Goal: Find specific page/section: Find specific page/section

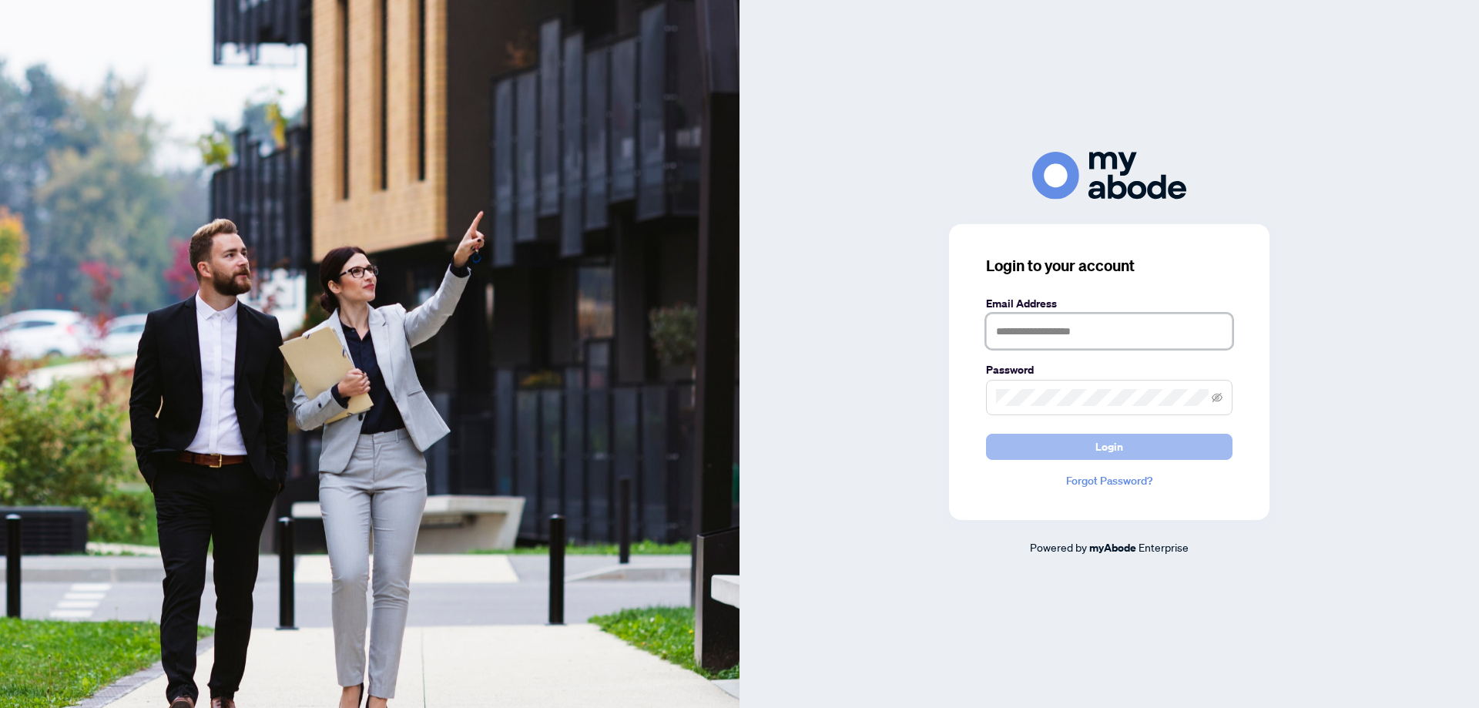
type input "**********"
click at [1114, 444] on span "Login" at bounding box center [1109, 446] width 28 height 25
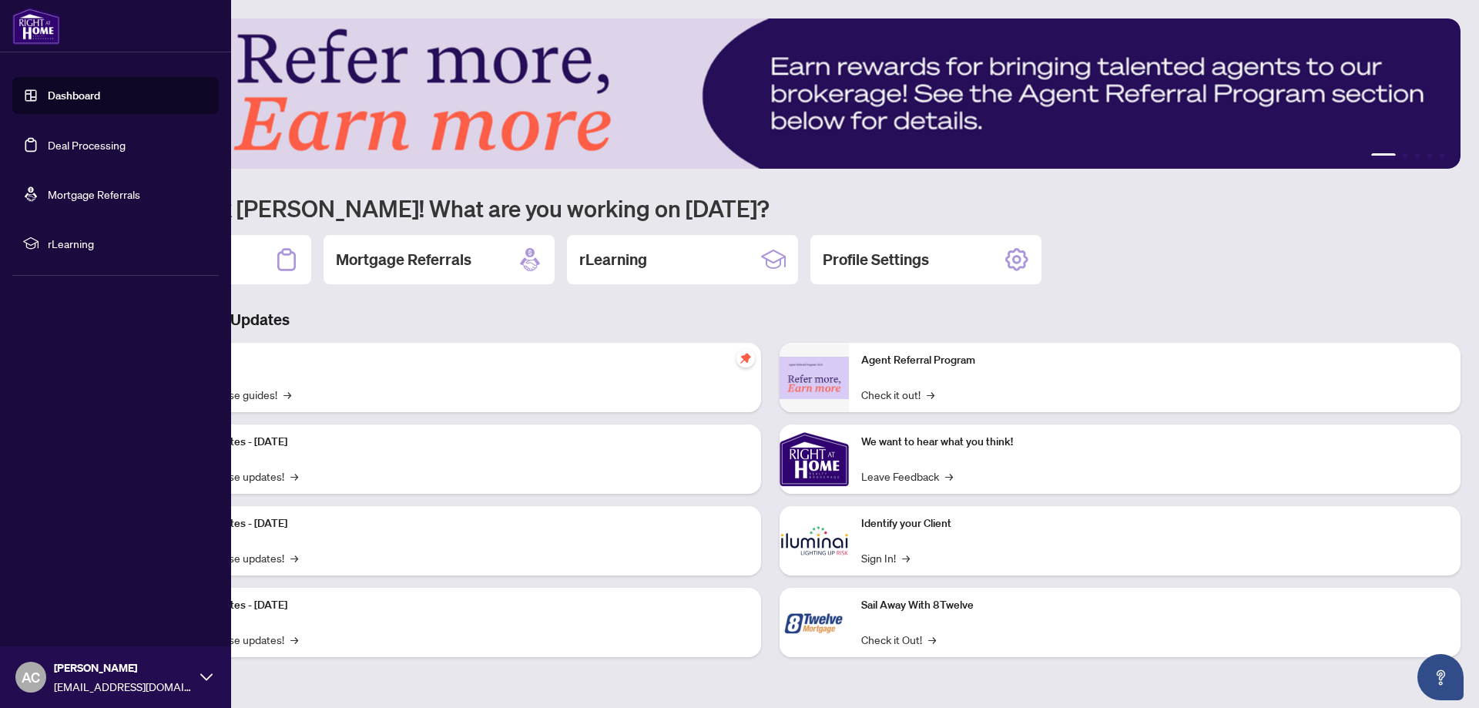
click at [71, 140] on link "Deal Processing" at bounding box center [87, 145] width 78 height 14
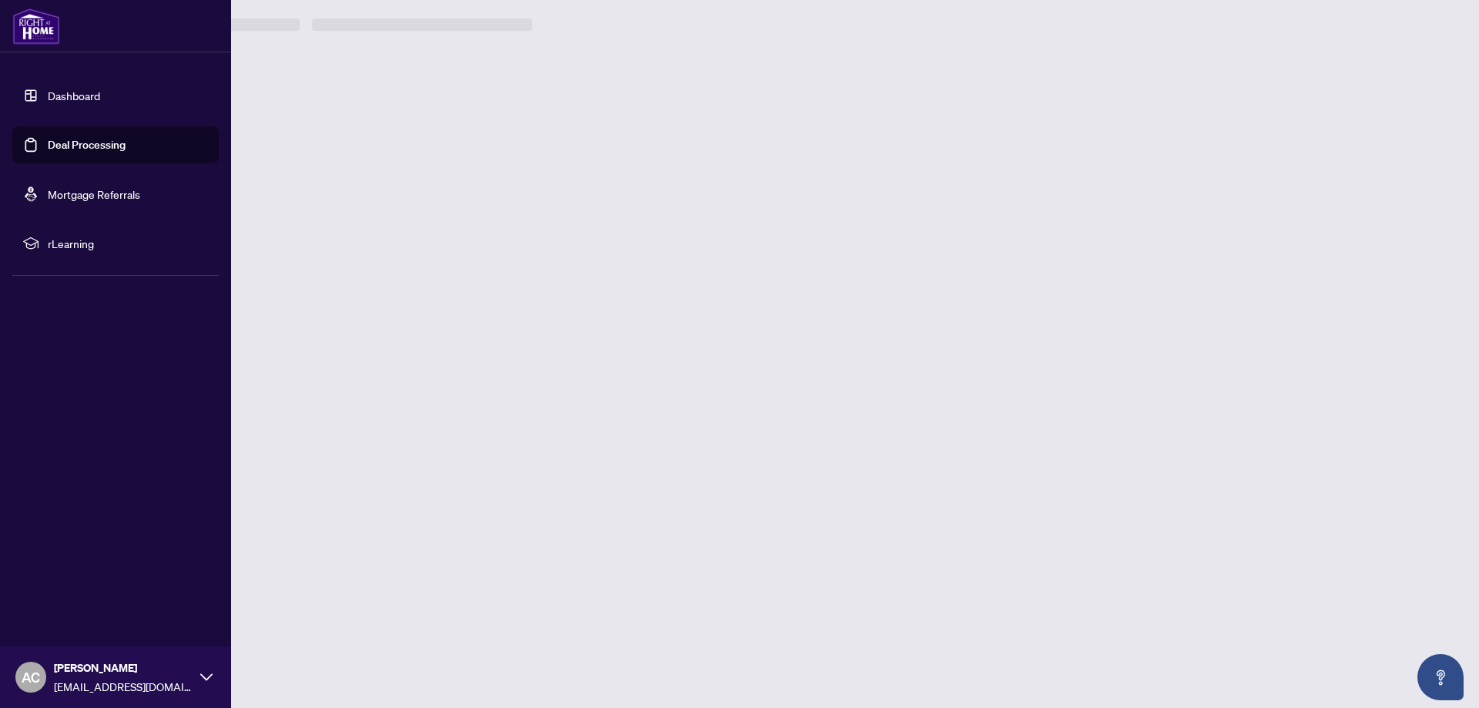
click at [71, 140] on link "Deal Processing" at bounding box center [87, 145] width 78 height 14
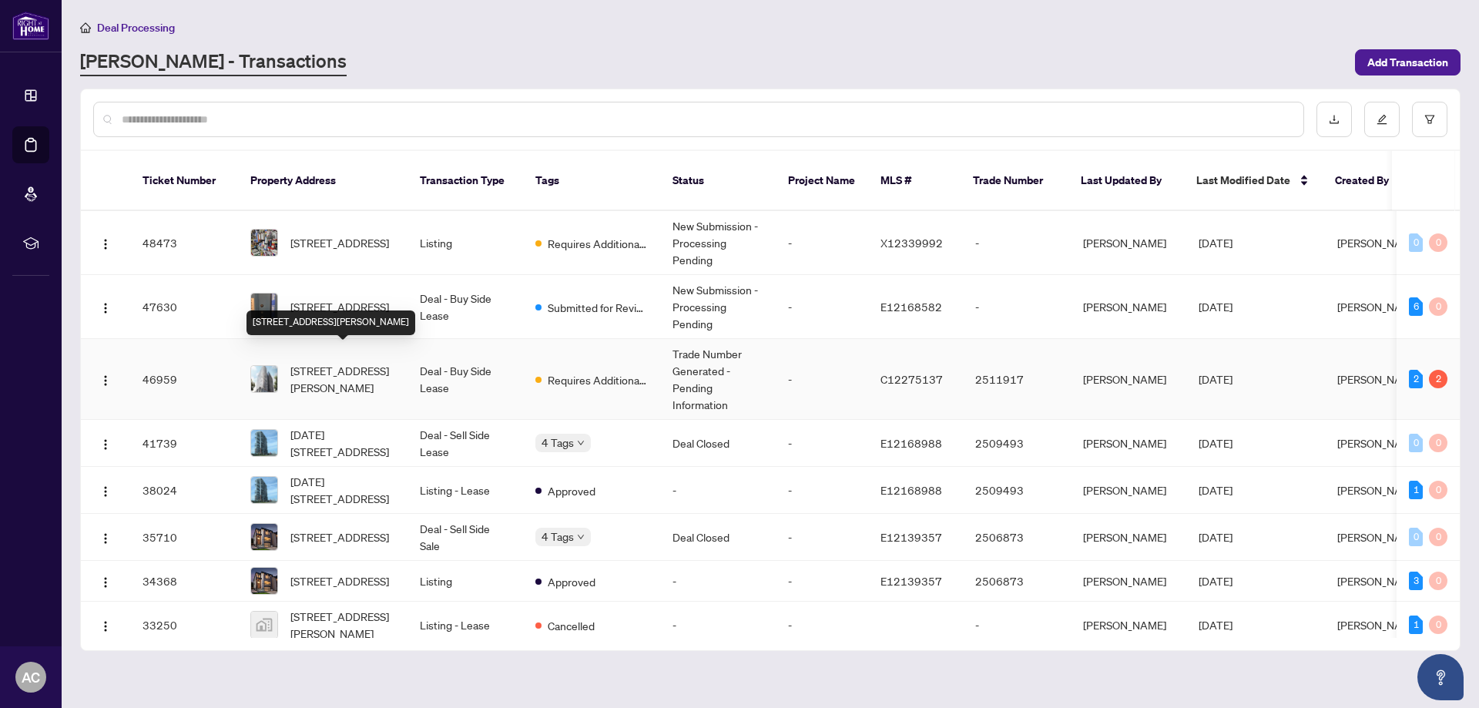
click at [329, 362] on span "[STREET_ADDRESS][PERSON_NAME]" at bounding box center [342, 379] width 105 height 34
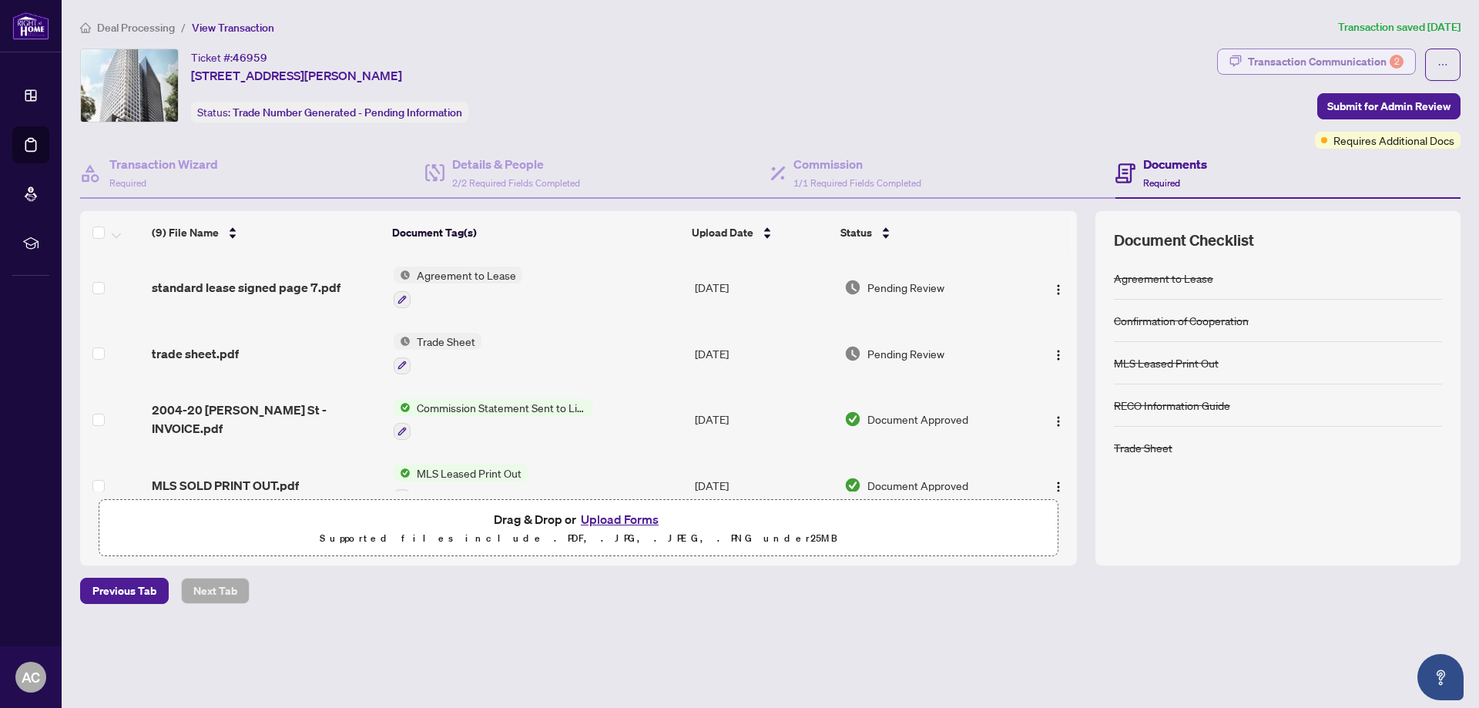
click at [1329, 62] on div "Transaction Communication 2" at bounding box center [1326, 61] width 156 height 25
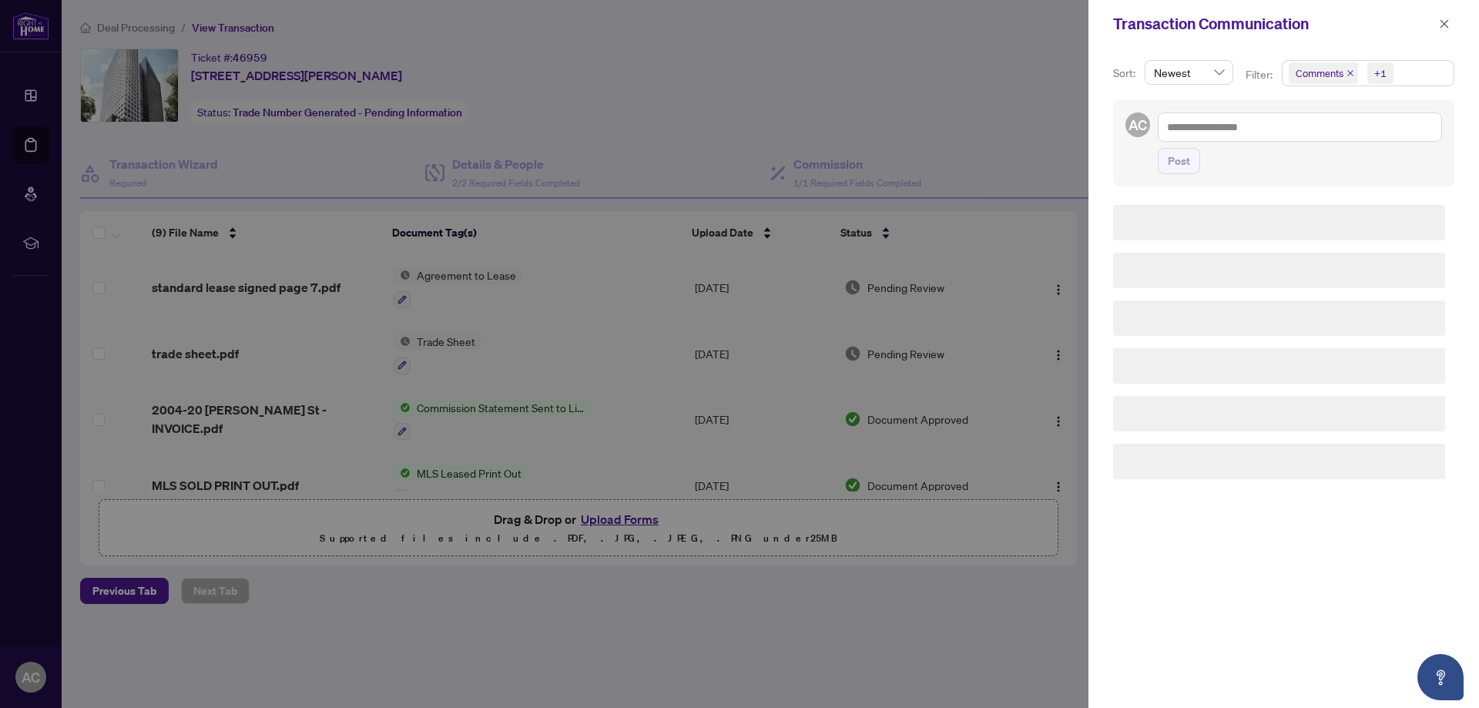
click at [1329, 62] on div at bounding box center [739, 354] width 1479 height 708
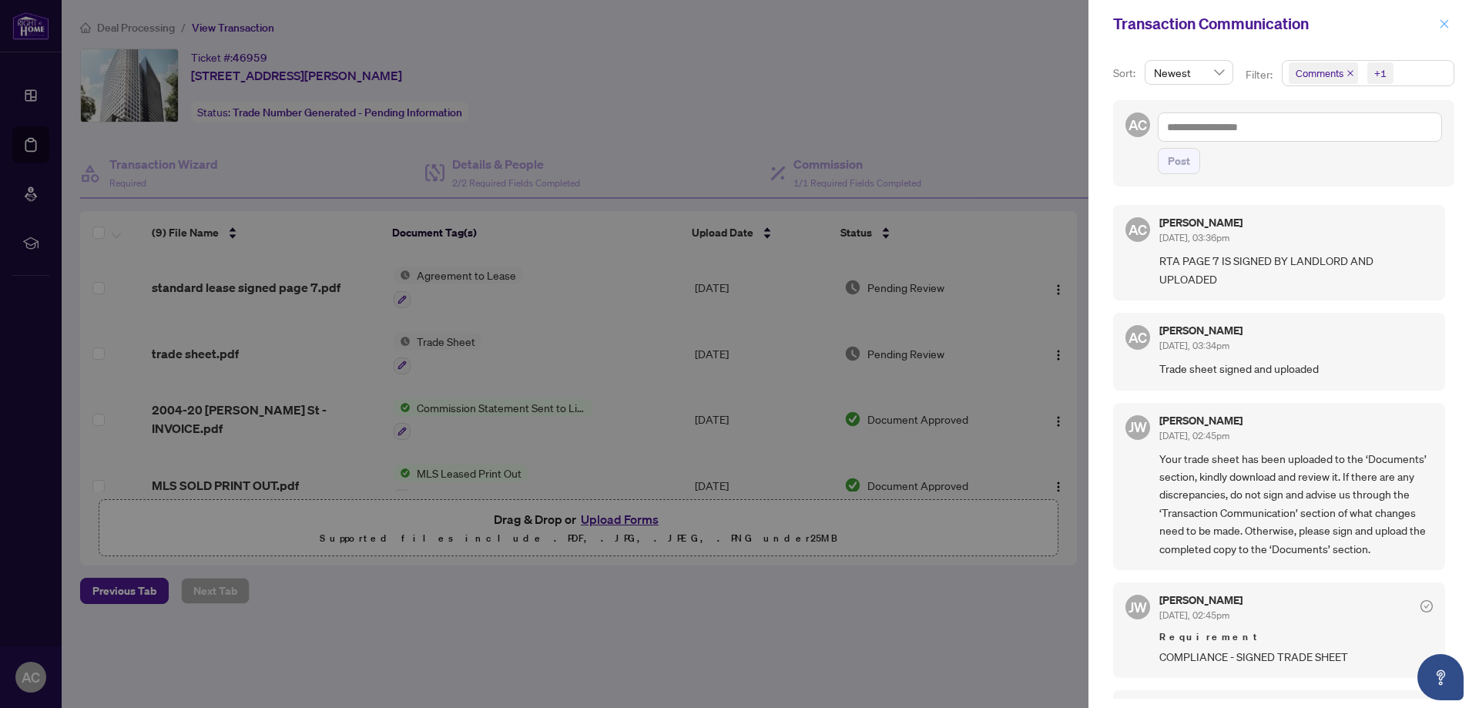
click at [1441, 22] on icon "close" at bounding box center [1444, 23] width 8 height 8
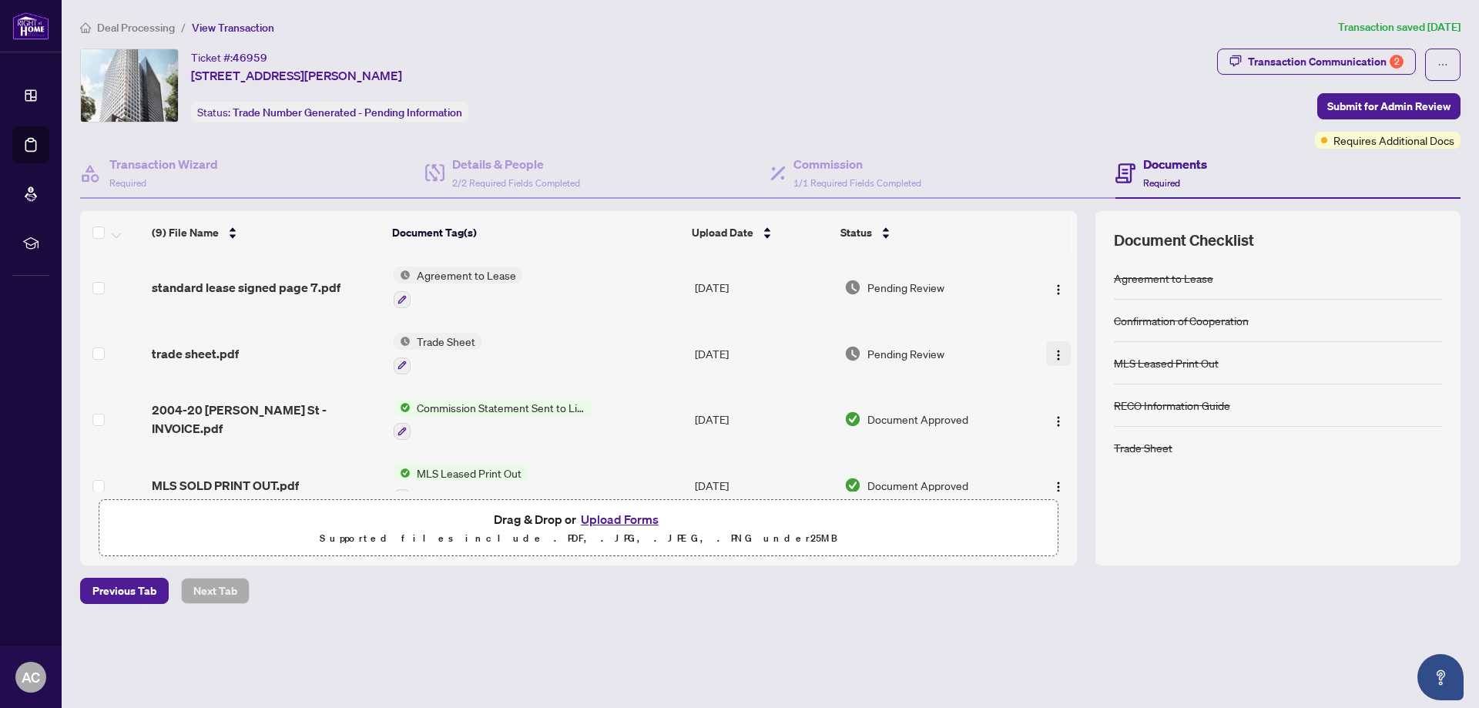
click at [1053, 350] on img "button" at bounding box center [1058, 355] width 12 height 12
click at [1077, 380] on span "View Document" at bounding box center [1127, 382] width 147 height 17
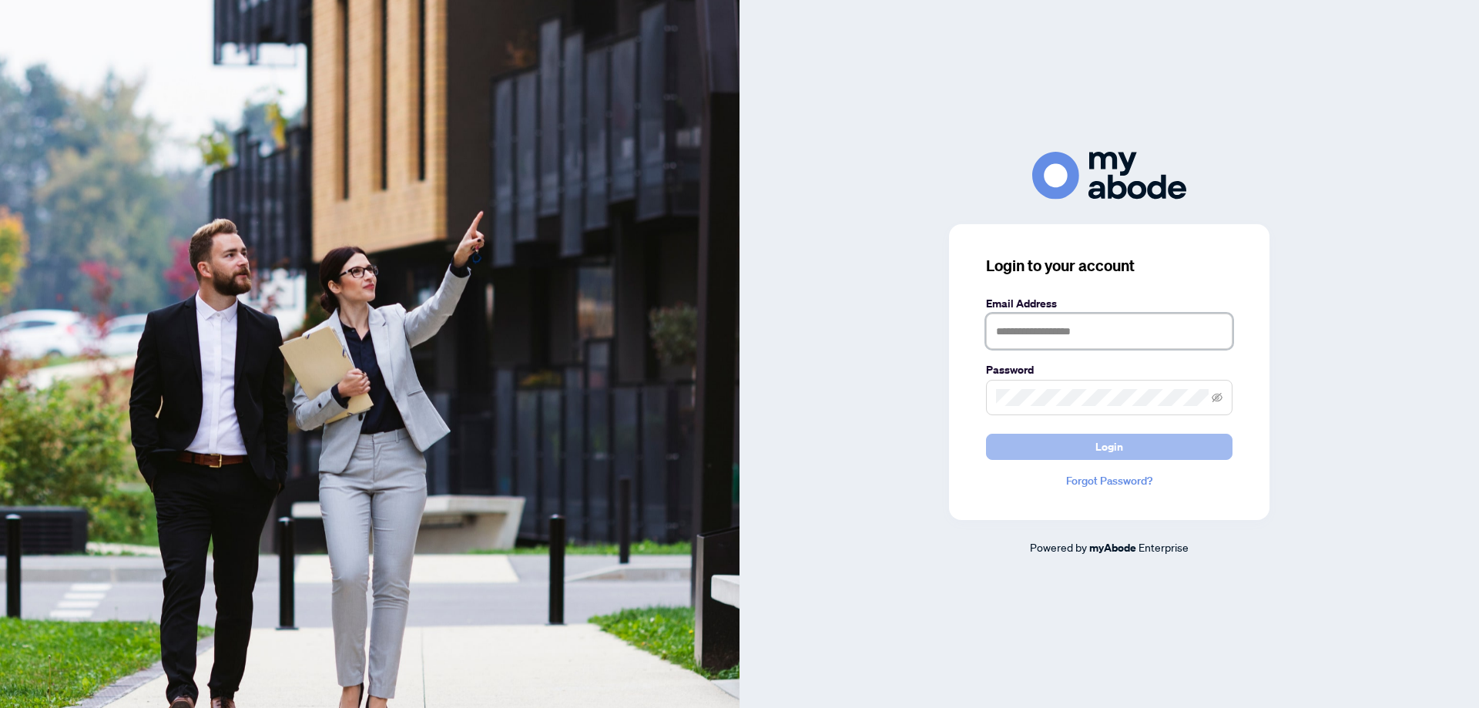
type input "**********"
click at [1103, 446] on span "Login" at bounding box center [1109, 446] width 28 height 25
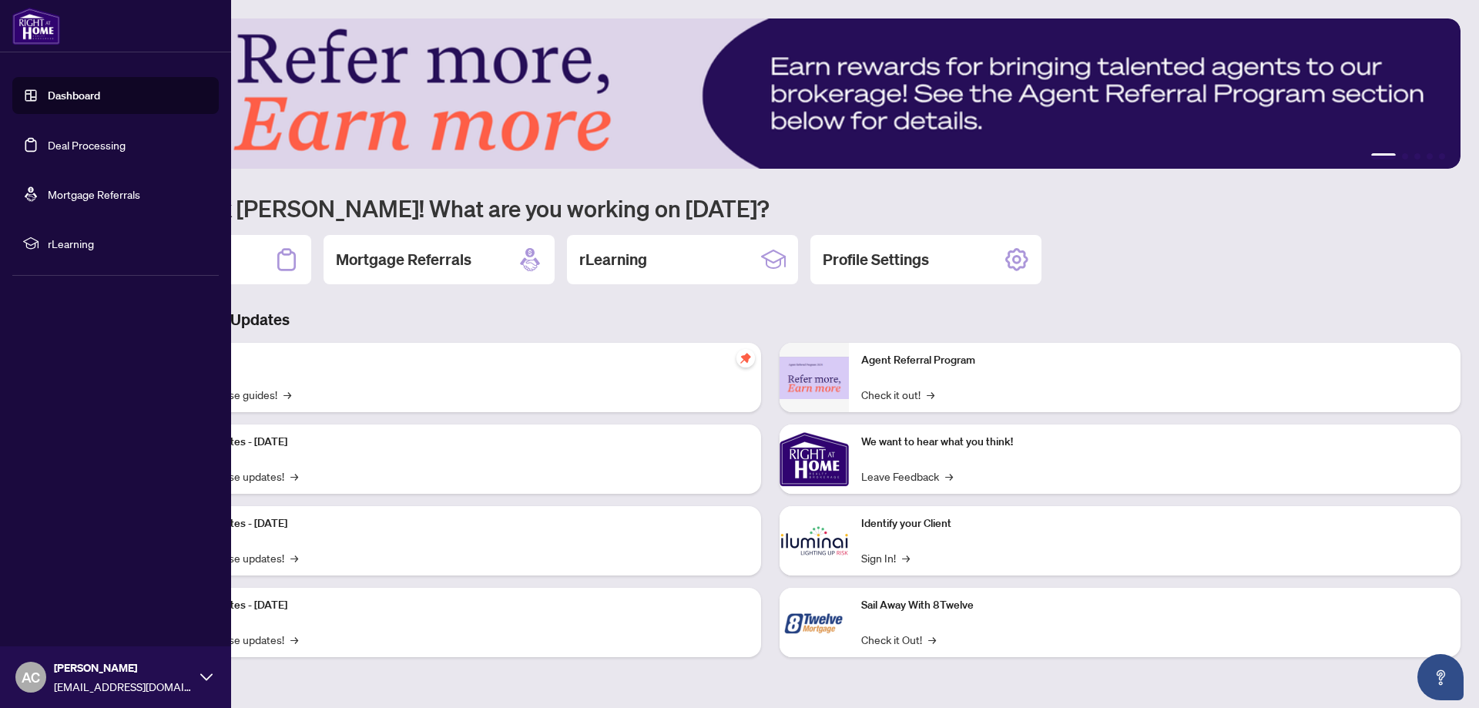
click at [65, 138] on link "Deal Processing" at bounding box center [87, 145] width 78 height 14
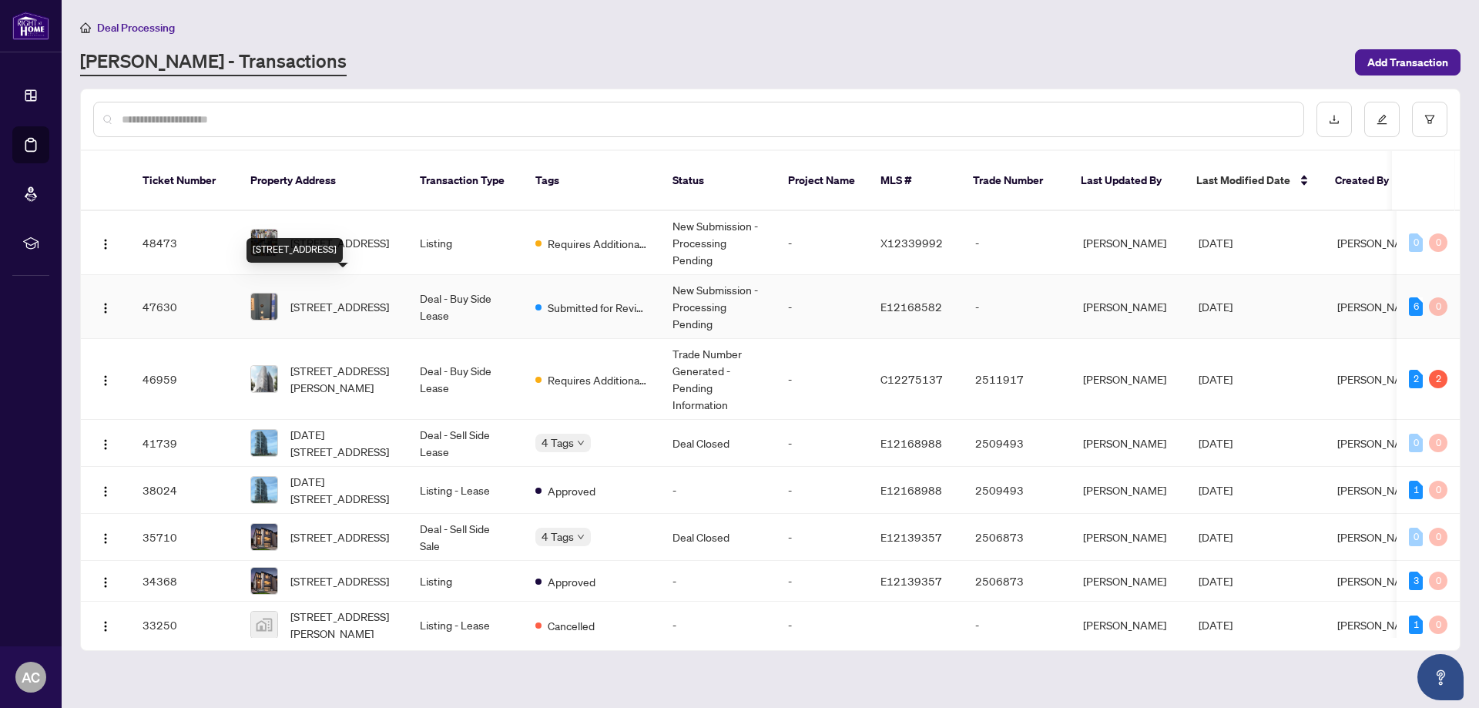
click at [324, 298] on span "[STREET_ADDRESS]" at bounding box center [339, 306] width 99 height 17
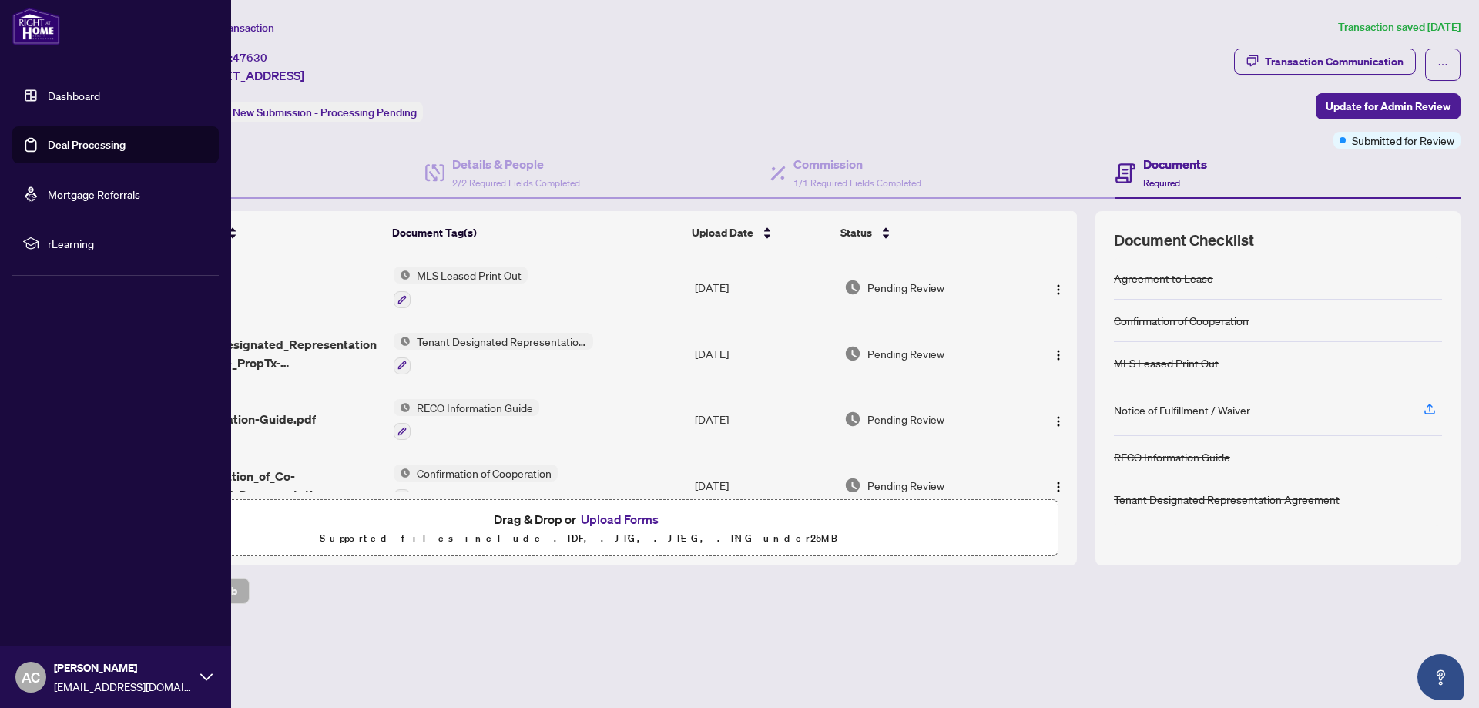
click at [82, 142] on link "Deal Processing" at bounding box center [87, 145] width 78 height 14
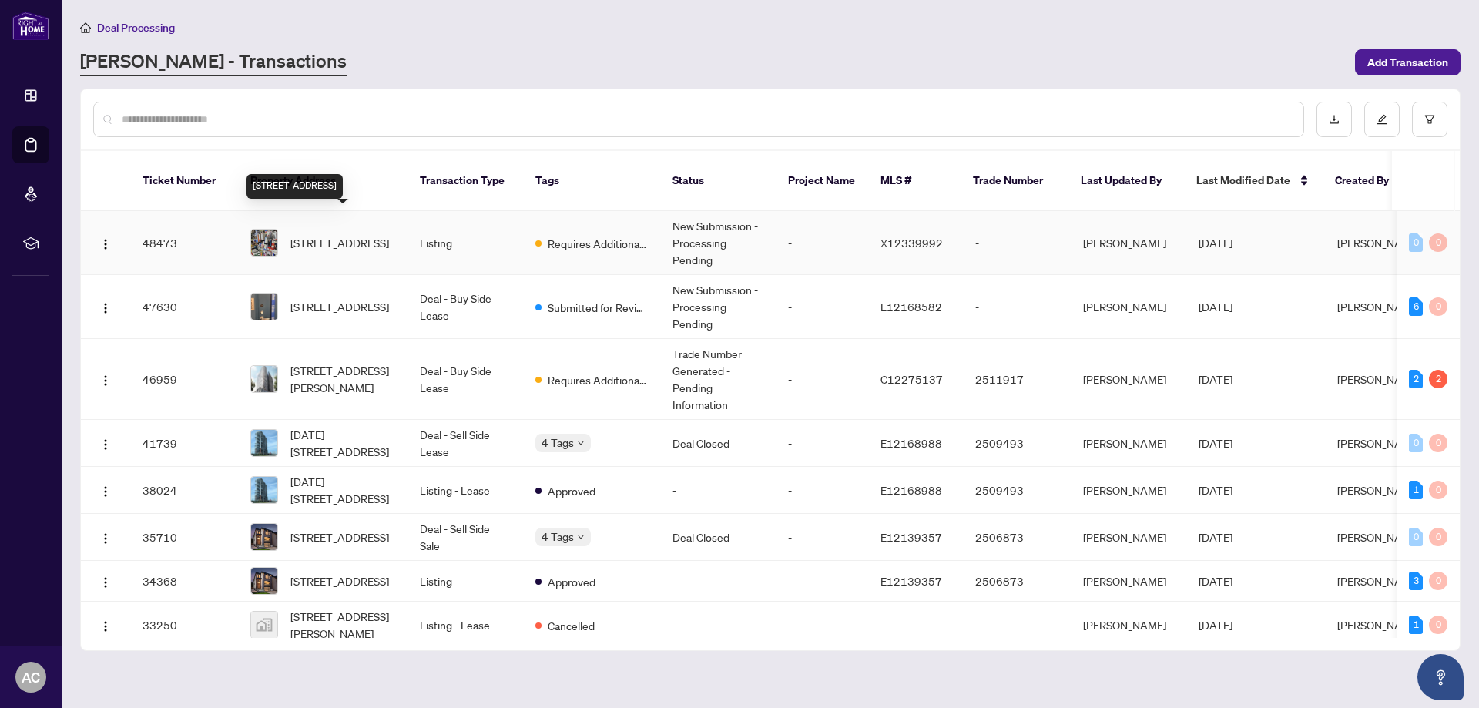
click at [307, 234] on span "[STREET_ADDRESS]" at bounding box center [339, 242] width 99 height 17
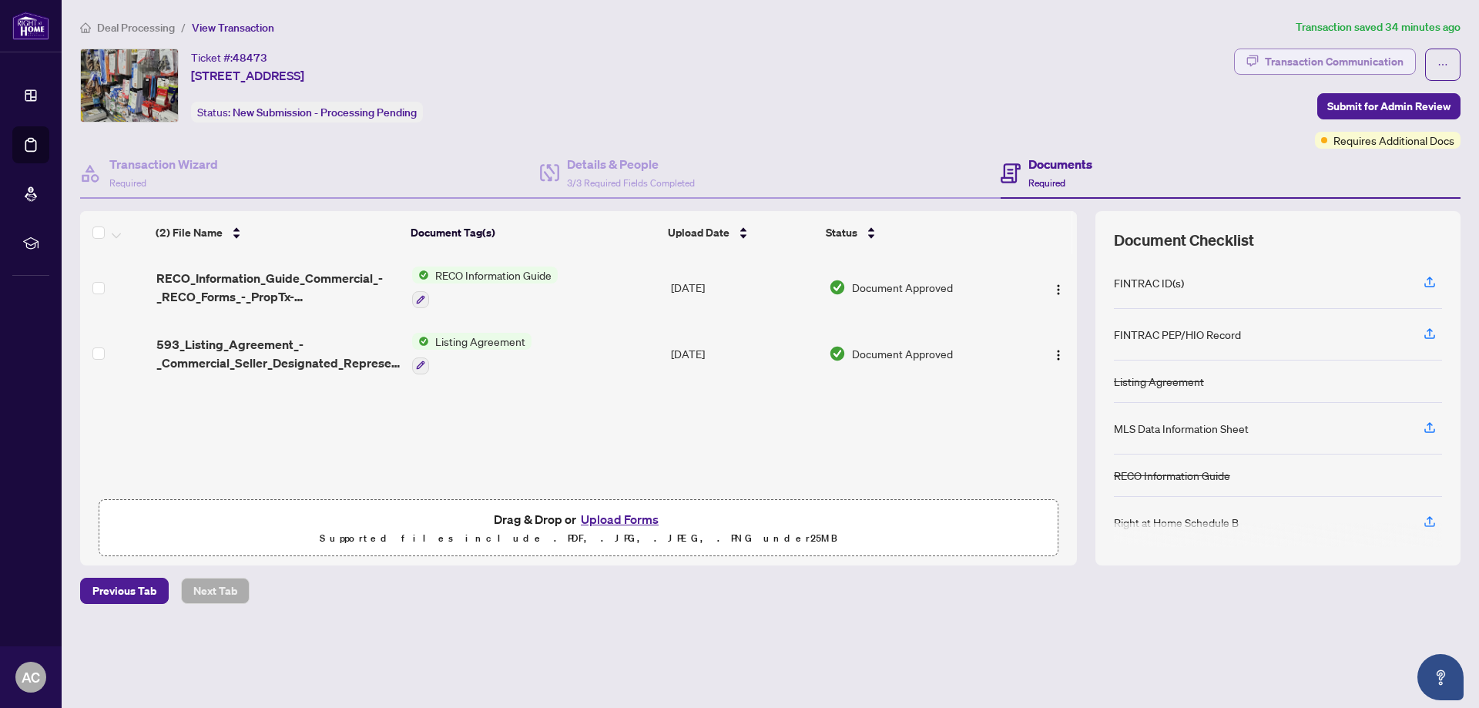
click at [1269, 59] on div "Transaction Communication" at bounding box center [1334, 61] width 139 height 25
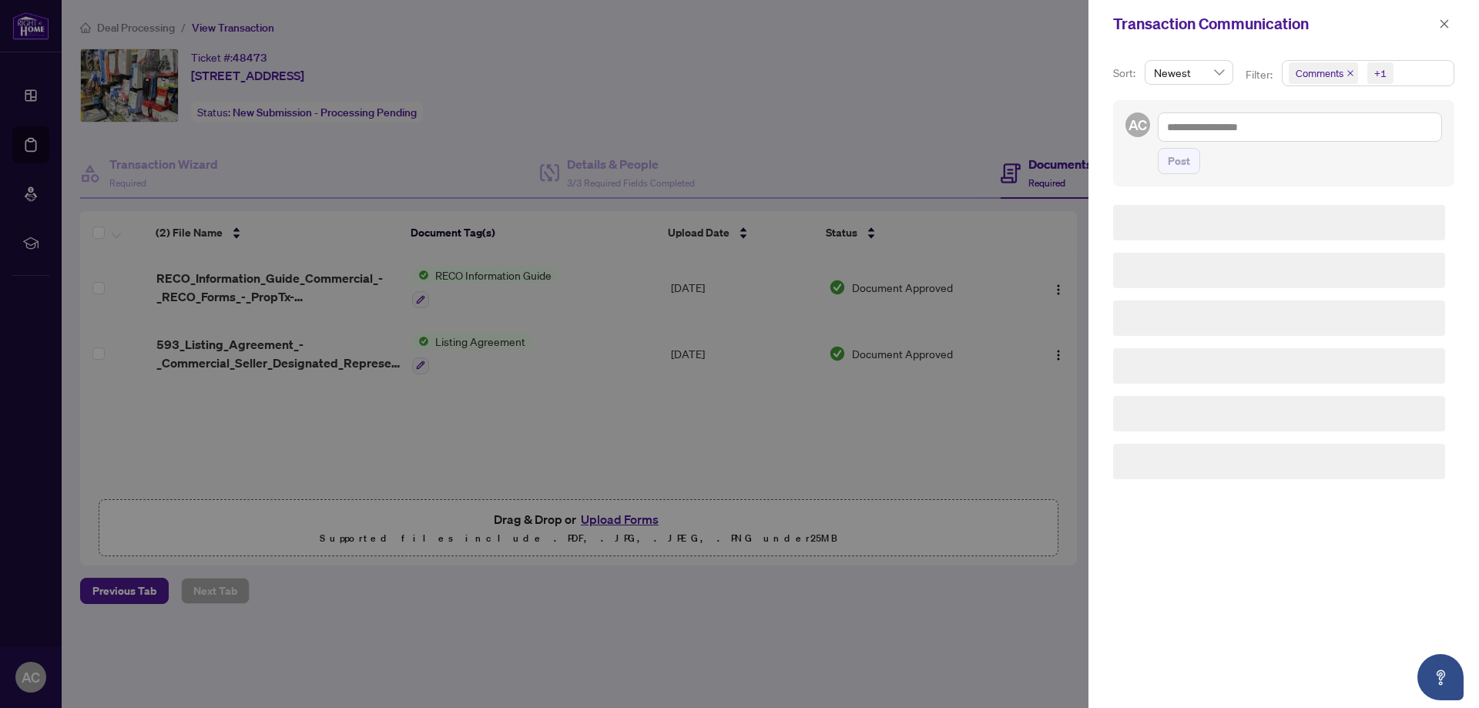
click at [1269, 59] on div at bounding box center [739, 354] width 1479 height 708
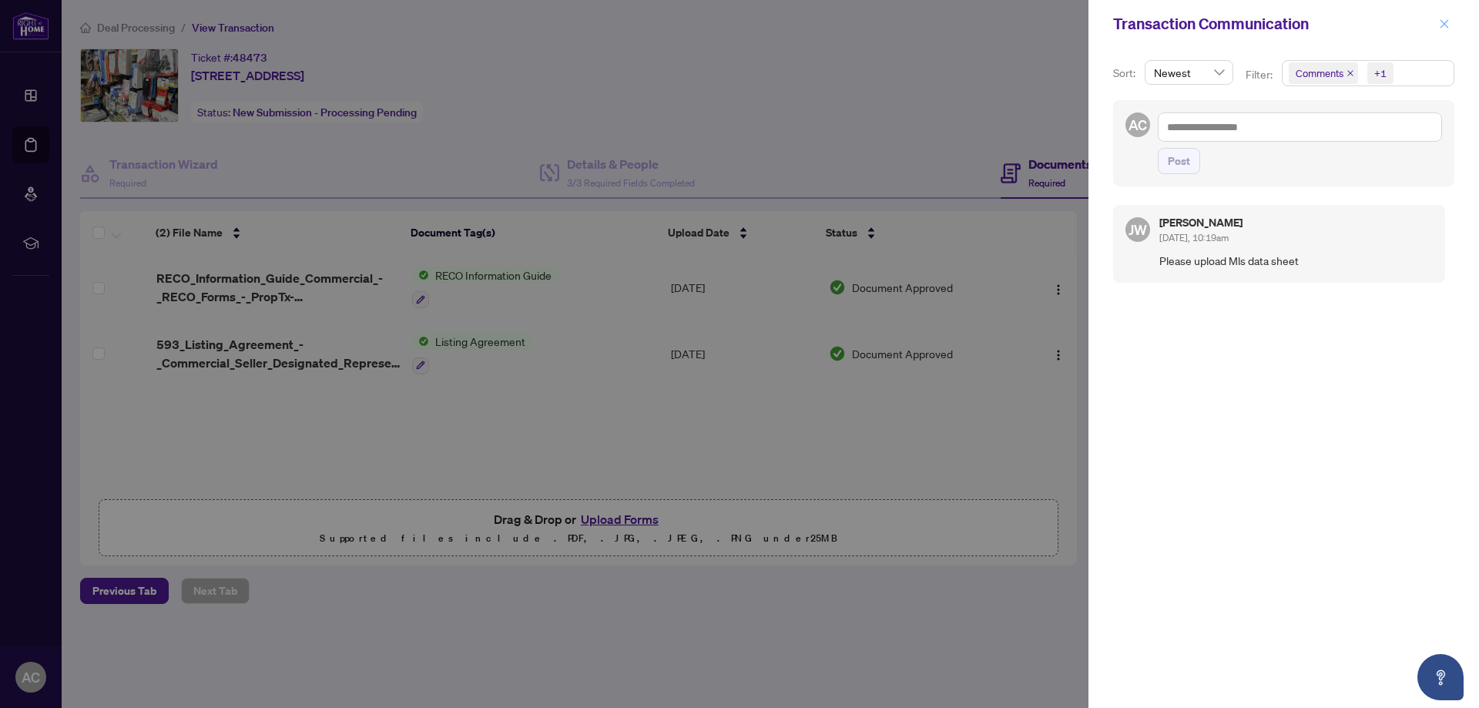
click at [1443, 22] on icon "close" at bounding box center [1444, 23] width 11 height 11
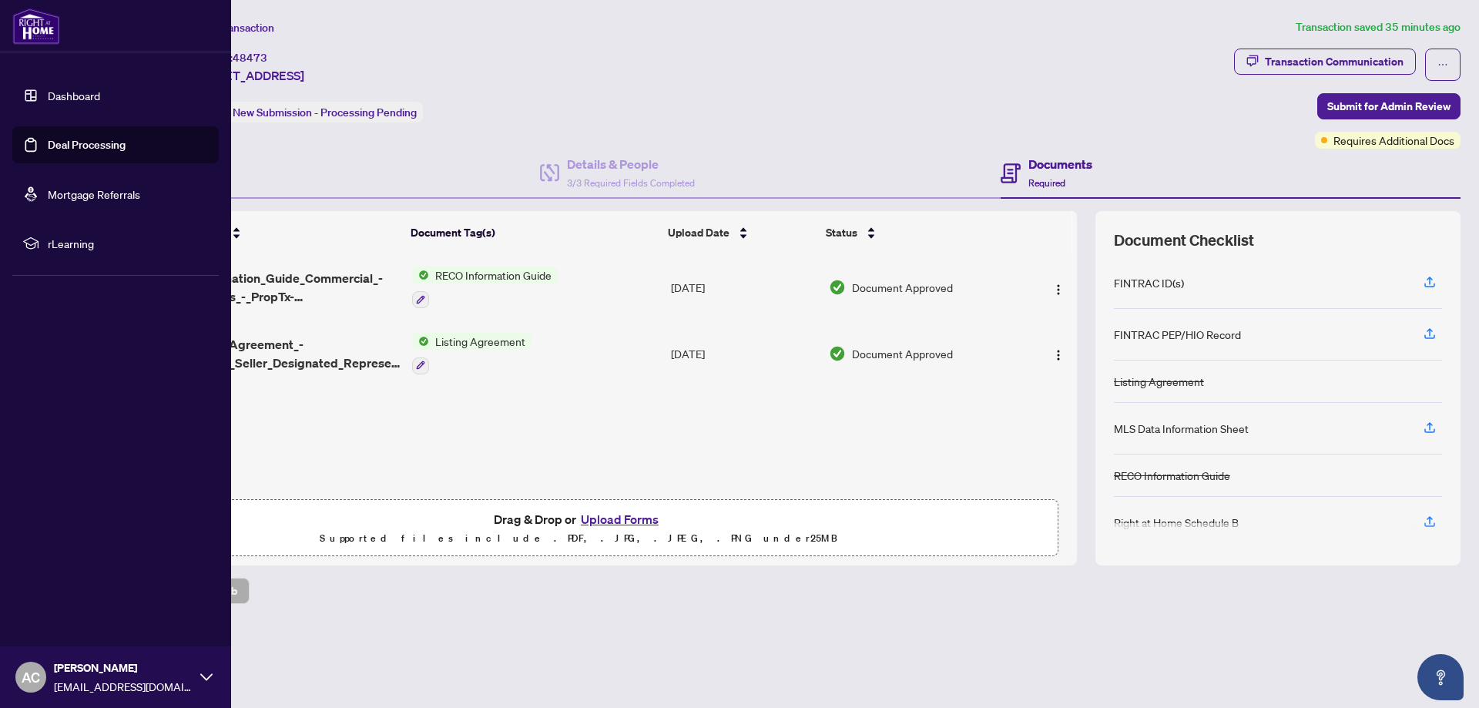
click at [79, 146] on link "Deal Processing" at bounding box center [87, 145] width 78 height 14
